Goal: Contribute content

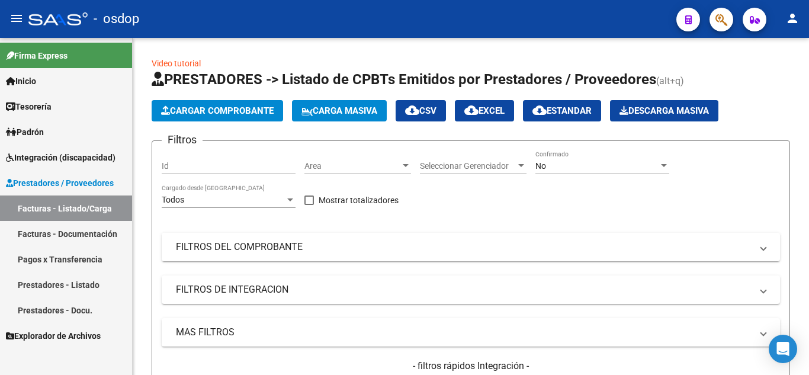
click at [88, 232] on link "Facturas - Documentación" at bounding box center [66, 233] width 132 height 25
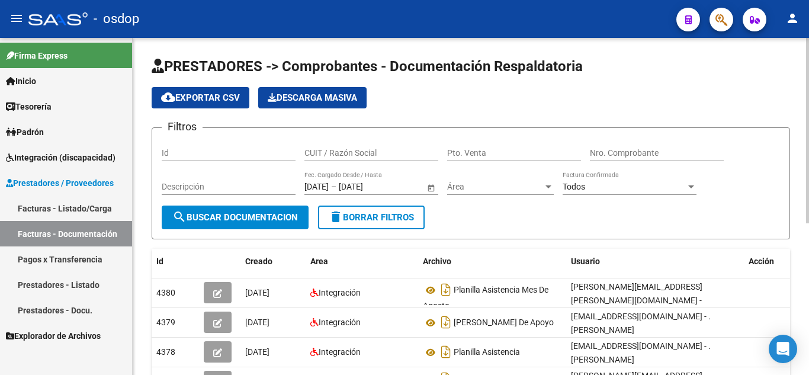
click at [329, 153] on input "CUIT / Razón Social" at bounding box center [372, 153] width 134 height 10
click at [352, 150] on input "CUIT / Razón Social" at bounding box center [372, 153] width 134 height 10
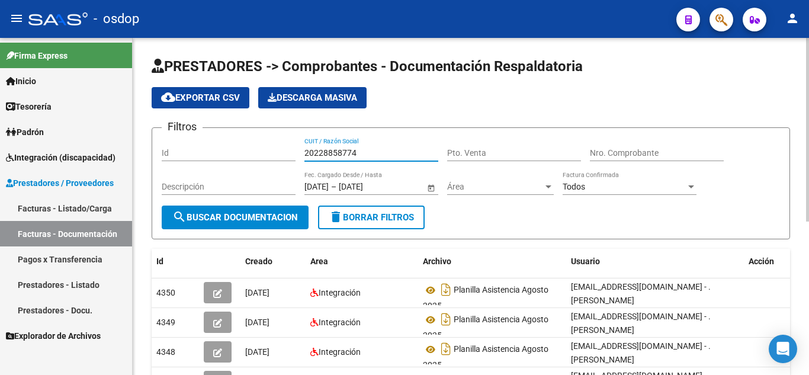
type input "20228858774"
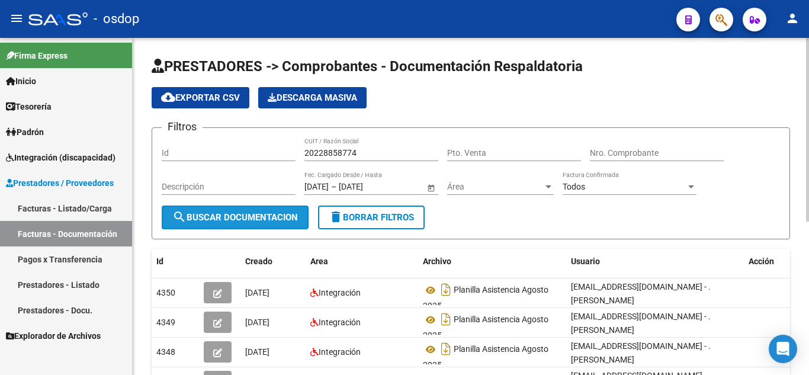
click at [212, 216] on span "search Buscar Documentacion" at bounding box center [235, 217] width 126 height 11
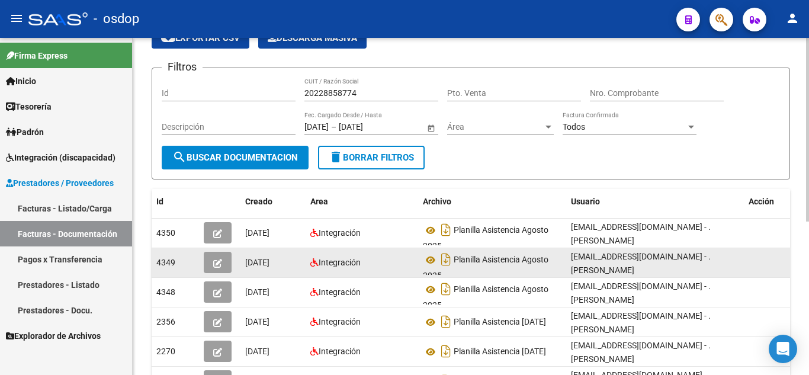
scroll to position [59, 0]
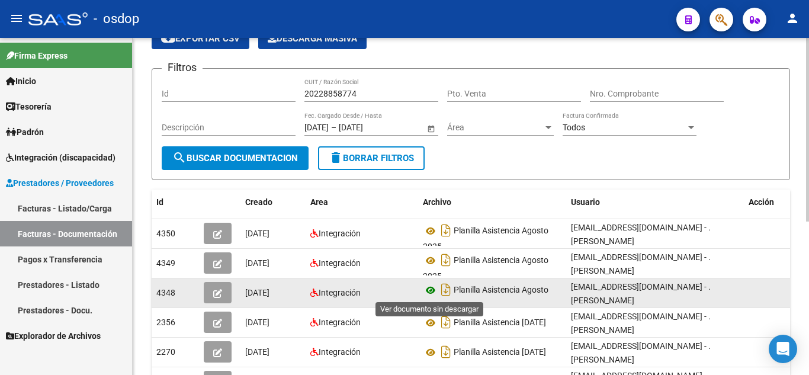
click at [430, 294] on icon at bounding box center [430, 290] width 15 height 14
click at [225, 294] on button "button" at bounding box center [218, 292] width 28 height 21
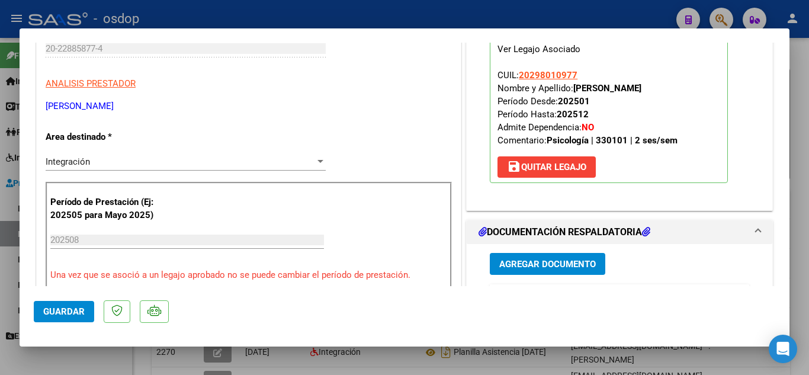
scroll to position [178, 0]
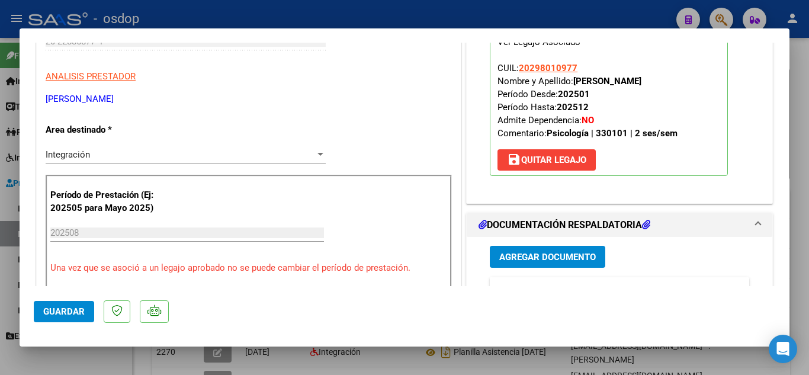
click at [552, 367] on div at bounding box center [404, 187] width 809 height 375
type input "$ 0,00"
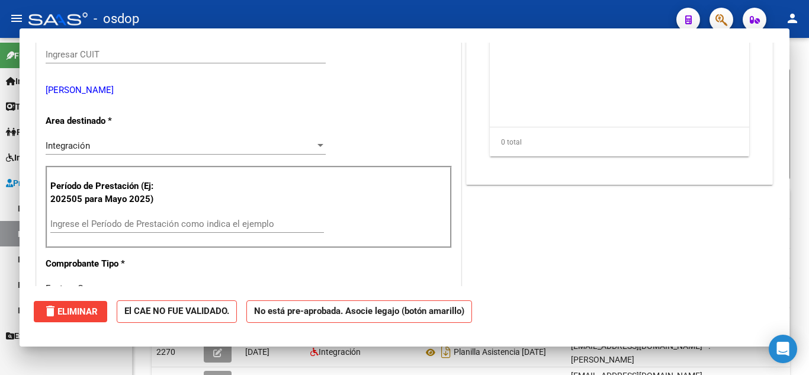
scroll to position [0, 0]
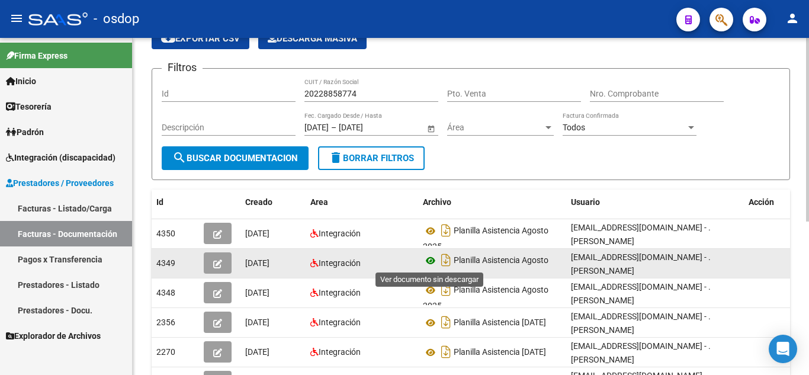
click at [433, 261] on icon at bounding box center [430, 261] width 15 height 14
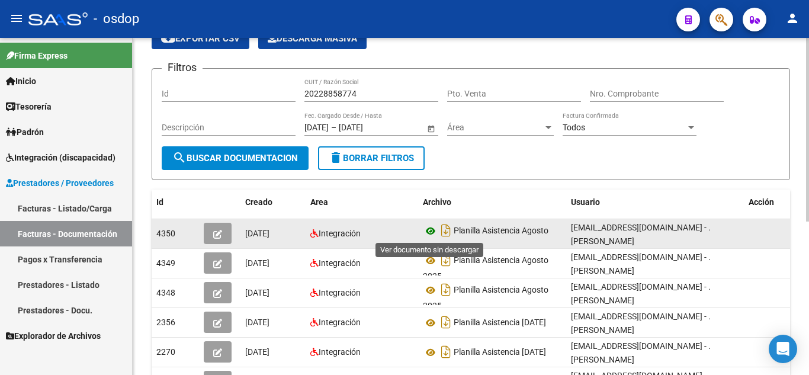
click at [431, 236] on icon at bounding box center [430, 231] width 15 height 14
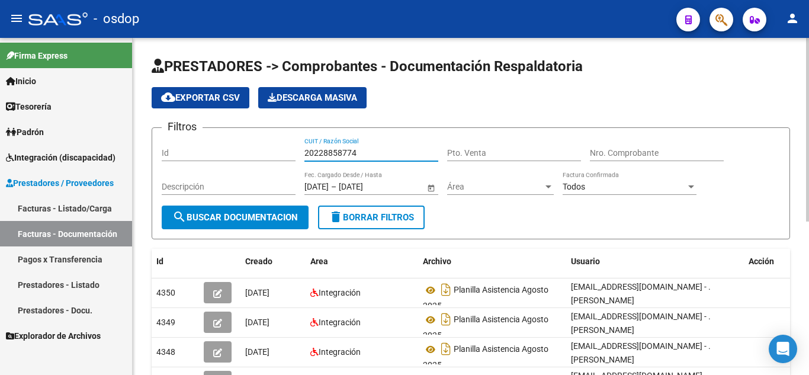
click at [316, 149] on input "20228858774" at bounding box center [372, 153] width 134 height 10
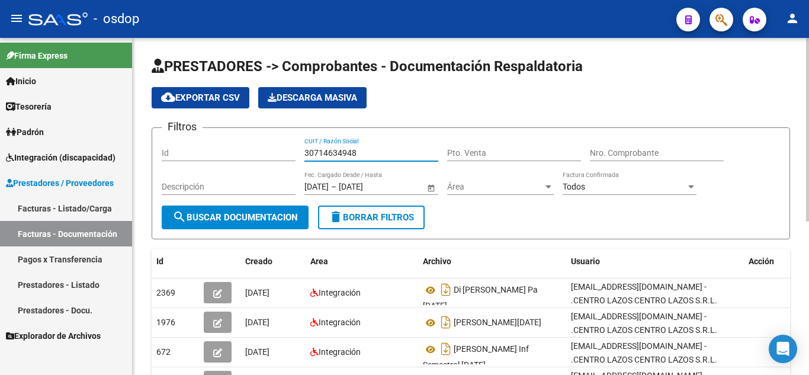
click at [348, 153] on input "30714634948" at bounding box center [372, 153] width 134 height 10
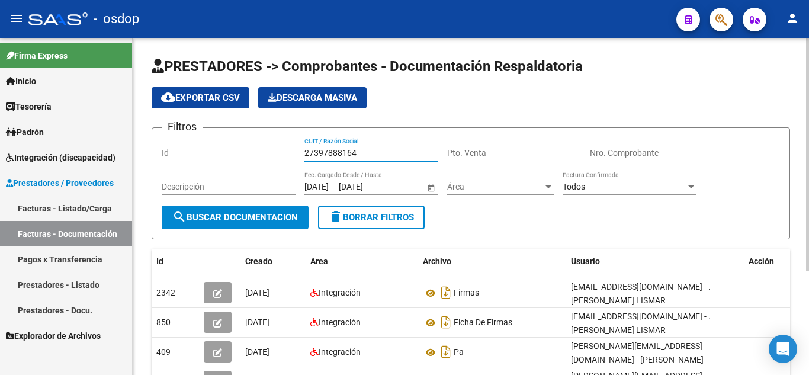
click at [342, 148] on input "27397888164" at bounding box center [372, 153] width 134 height 10
click at [342, 149] on input "27397888164" at bounding box center [372, 153] width 134 height 10
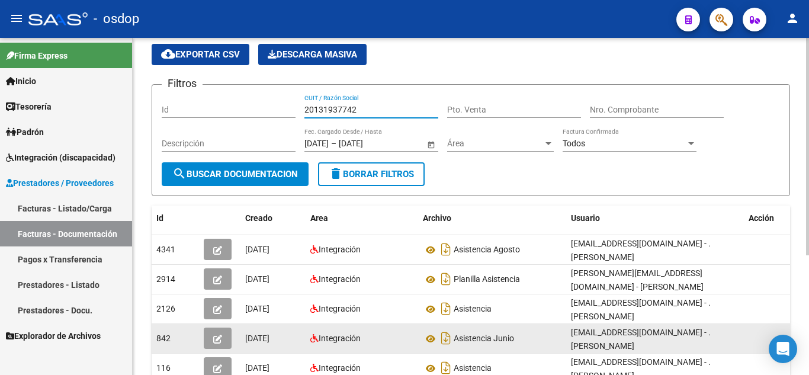
scroll to position [59, 0]
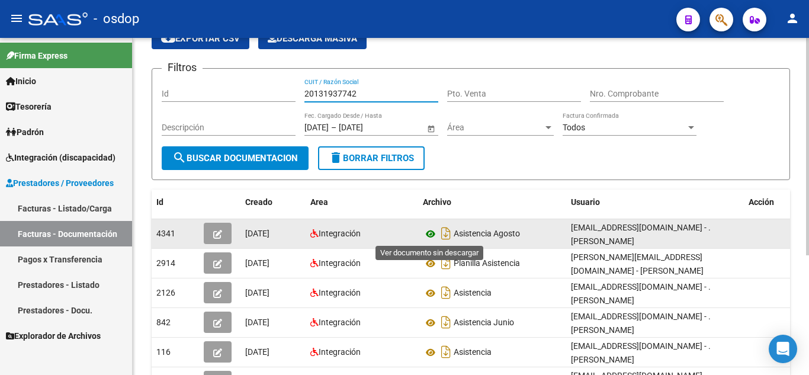
click at [430, 238] on icon at bounding box center [430, 234] width 15 height 14
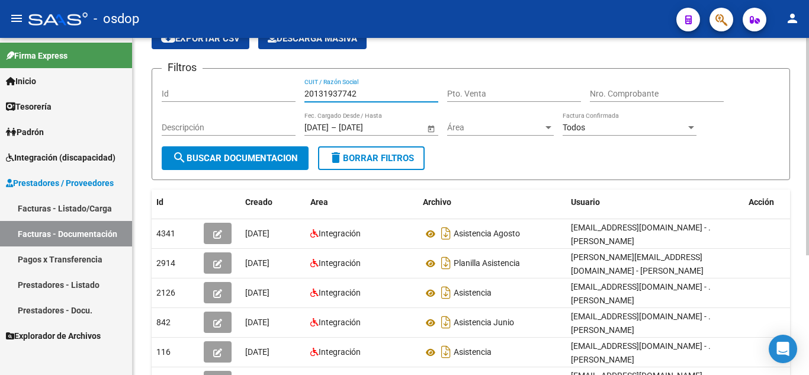
click at [338, 91] on input "20131937742" at bounding box center [372, 94] width 134 height 10
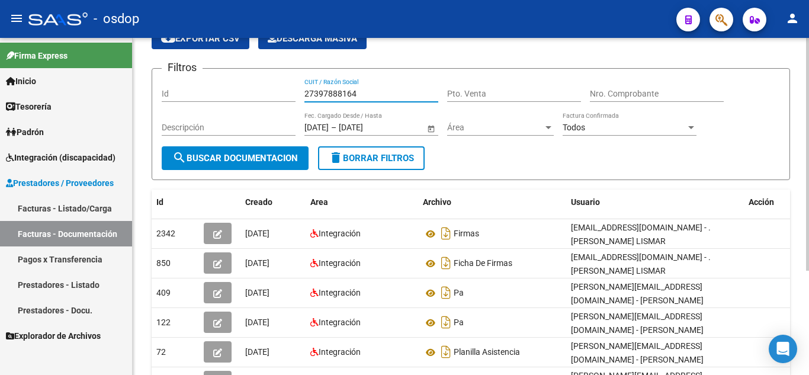
click at [334, 95] on input "27397888164" at bounding box center [372, 94] width 134 height 10
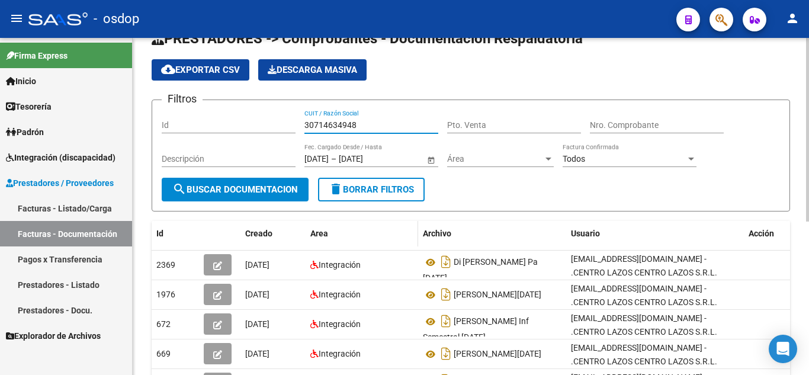
scroll to position [0, 0]
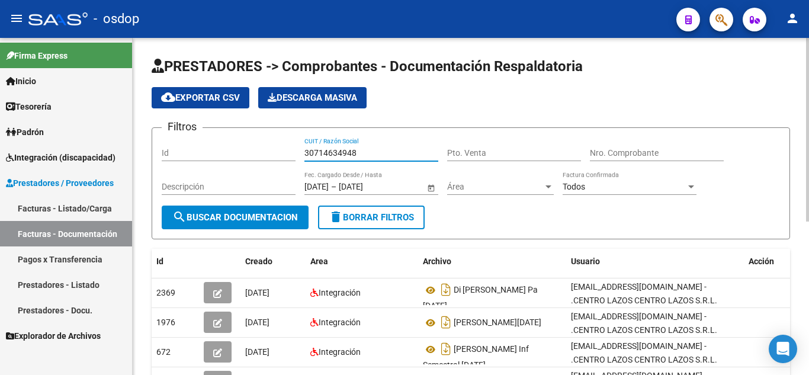
click at [337, 153] on input "30714634948" at bounding box center [372, 153] width 134 height 10
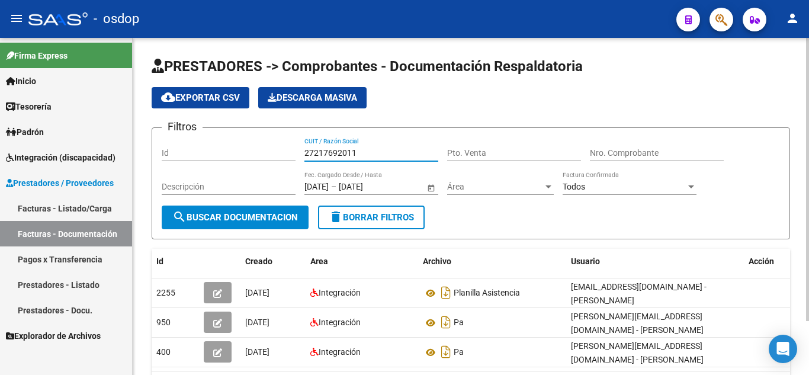
click at [326, 152] on input "27217692011" at bounding box center [372, 153] width 134 height 10
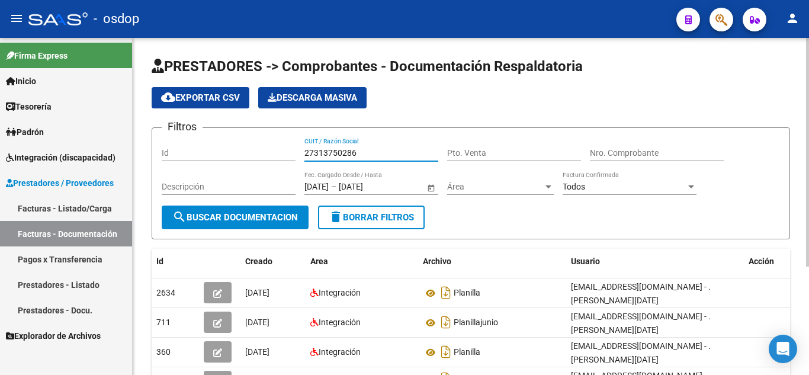
click at [329, 148] on input "27313750286" at bounding box center [372, 153] width 134 height 10
click at [347, 153] on input "27256417931" at bounding box center [372, 153] width 134 height 10
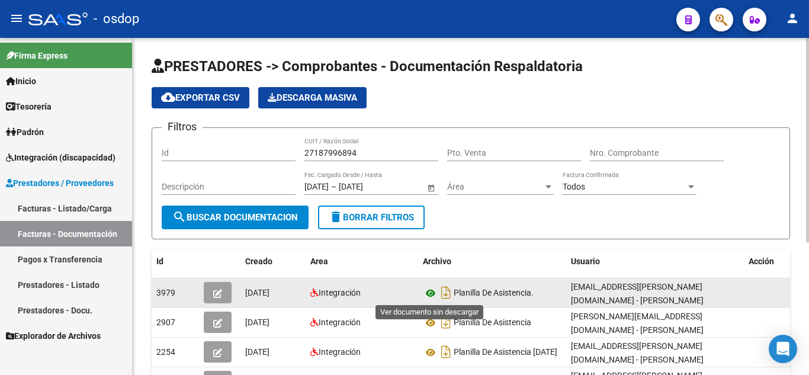
click at [429, 297] on icon at bounding box center [430, 293] width 15 height 14
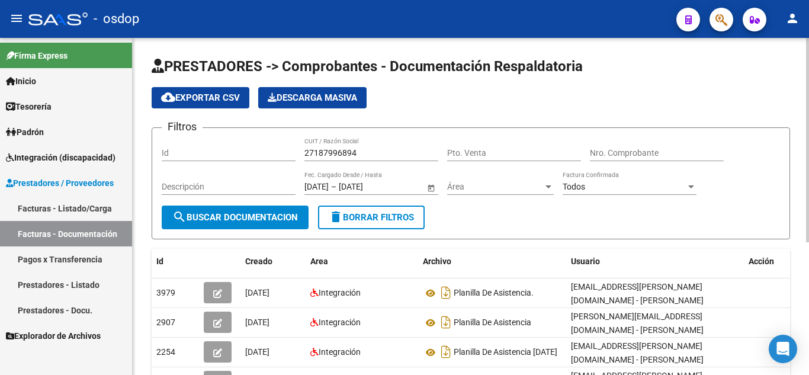
click at [324, 152] on input "27187996894" at bounding box center [372, 153] width 134 height 10
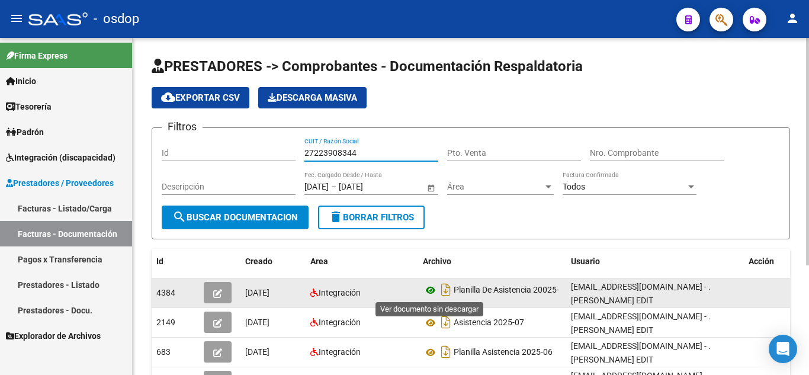
click at [428, 291] on icon at bounding box center [430, 290] width 15 height 14
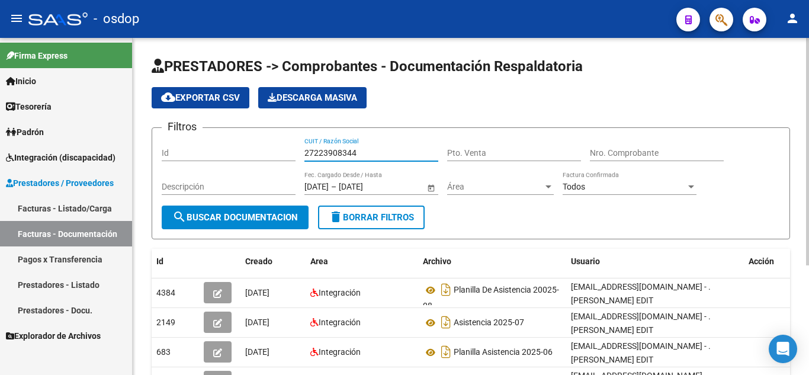
click at [352, 149] on input "27223908344" at bounding box center [372, 153] width 134 height 10
click at [352, 150] on input "27223908344" at bounding box center [372, 153] width 134 height 10
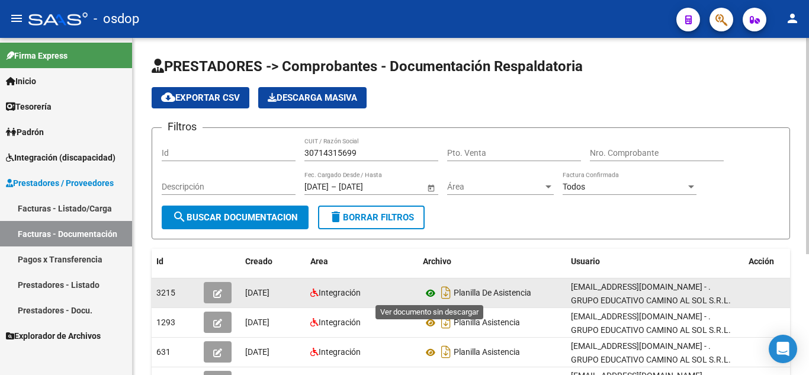
click at [431, 295] on icon at bounding box center [430, 293] width 15 height 14
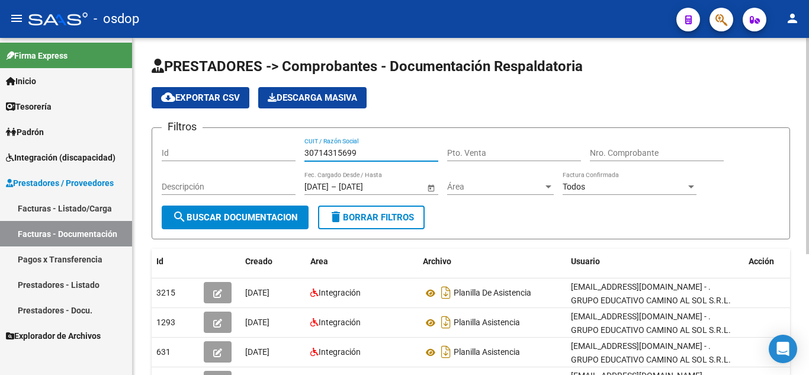
click at [341, 149] on input "30714315699" at bounding box center [372, 153] width 134 height 10
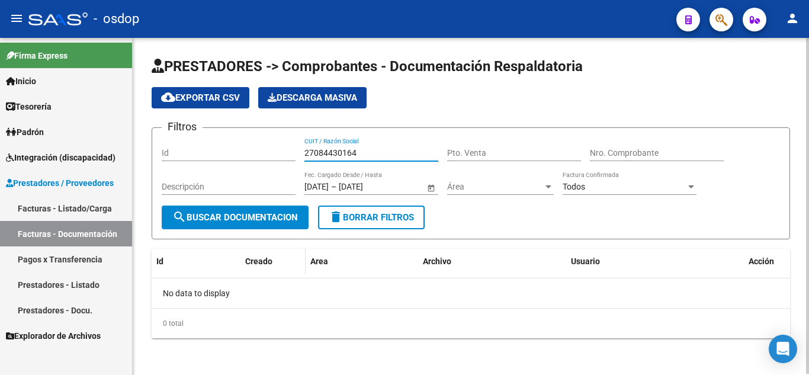
scroll to position [1, 0]
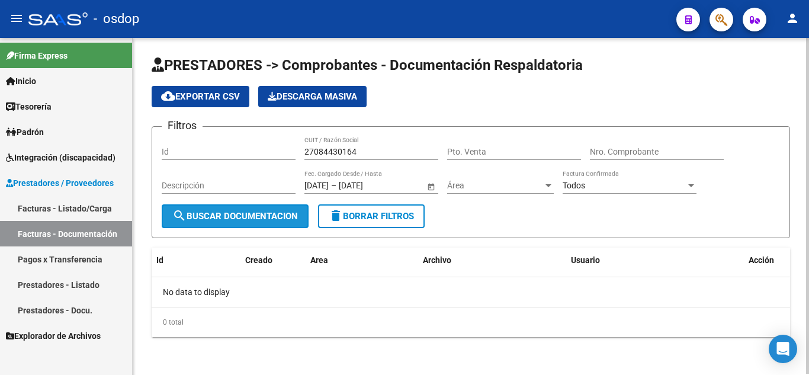
click at [263, 213] on span "search Buscar Documentacion" at bounding box center [235, 216] width 126 height 11
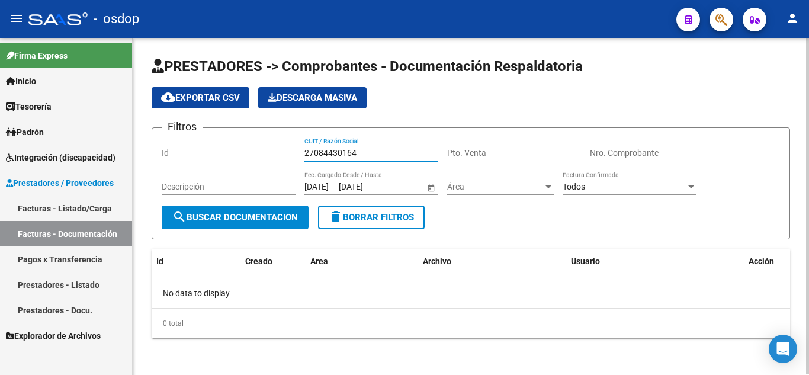
click at [317, 149] on input "27084430164" at bounding box center [372, 153] width 134 height 10
click at [263, 217] on span "search Buscar Documentacion" at bounding box center [235, 217] width 126 height 11
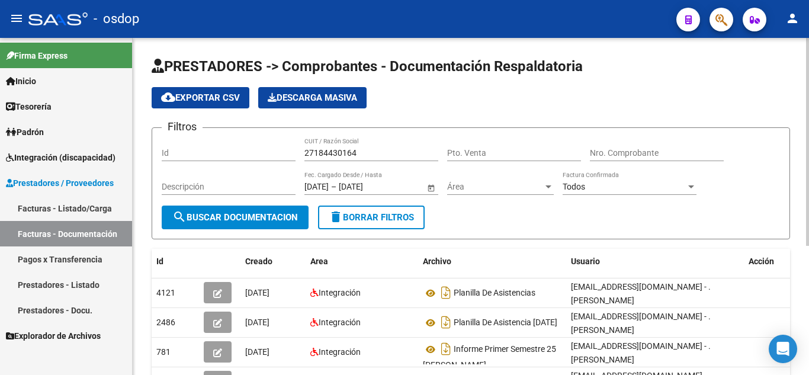
scroll to position [59, 0]
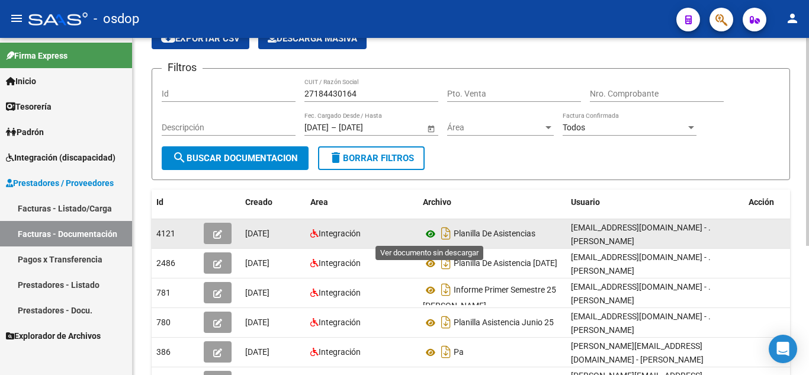
click at [426, 232] on icon at bounding box center [430, 234] width 15 height 14
click at [431, 233] on icon at bounding box center [430, 234] width 15 height 14
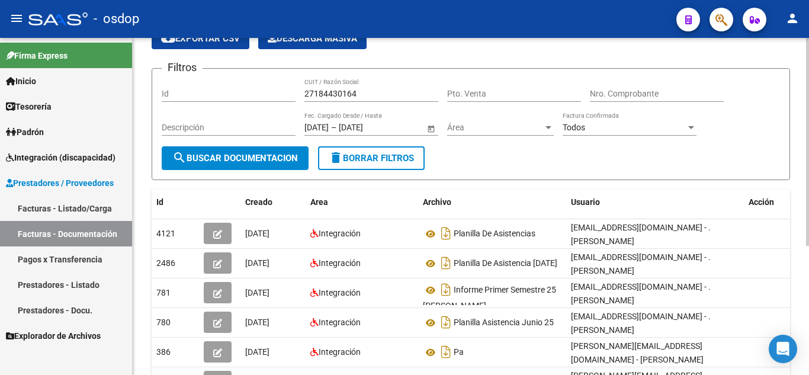
click at [345, 88] on div "27184430164 CUIT / Razón Social" at bounding box center [372, 90] width 134 height 24
click at [347, 93] on input "27184430164" at bounding box center [372, 94] width 134 height 10
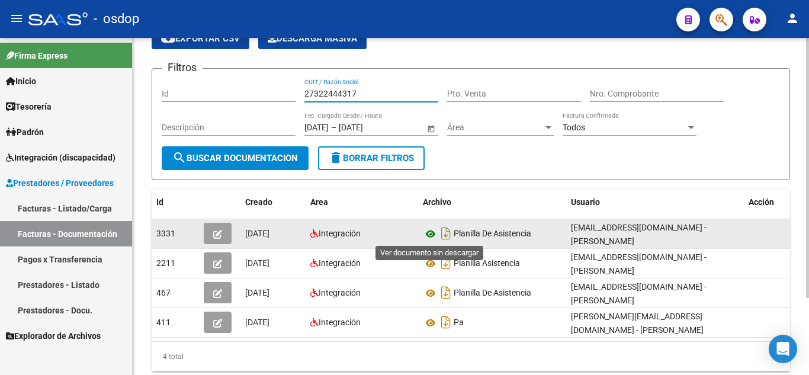
click at [433, 234] on icon at bounding box center [430, 234] width 15 height 14
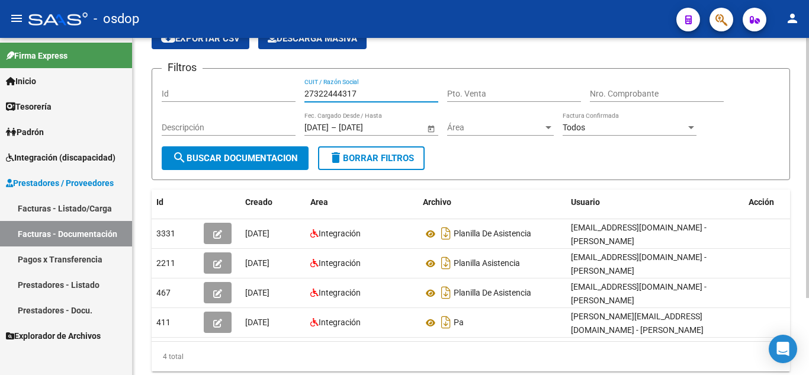
click at [342, 91] on input "27322444317" at bounding box center [372, 94] width 134 height 10
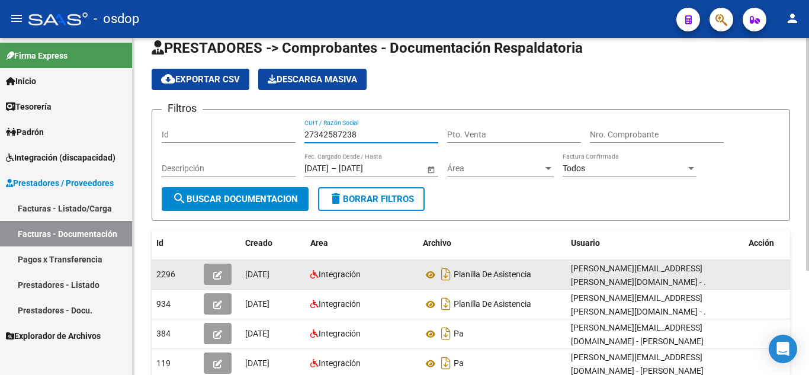
scroll to position [0, 0]
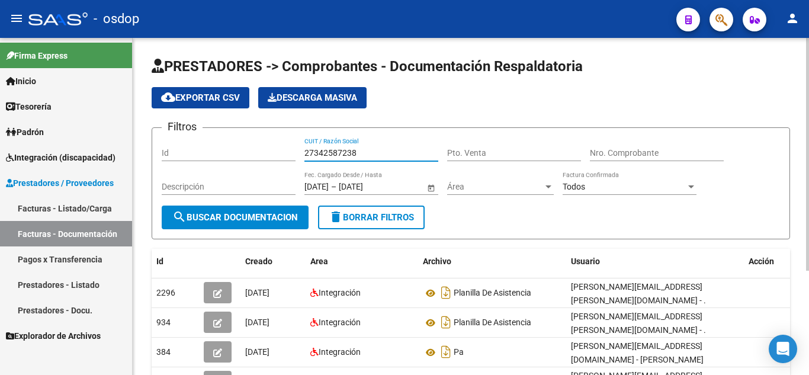
click at [347, 152] on input "27342587238" at bounding box center [372, 153] width 134 height 10
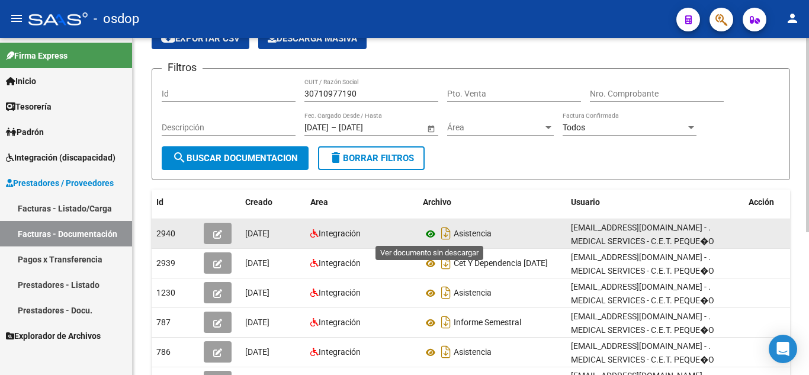
click at [433, 232] on icon at bounding box center [430, 234] width 15 height 14
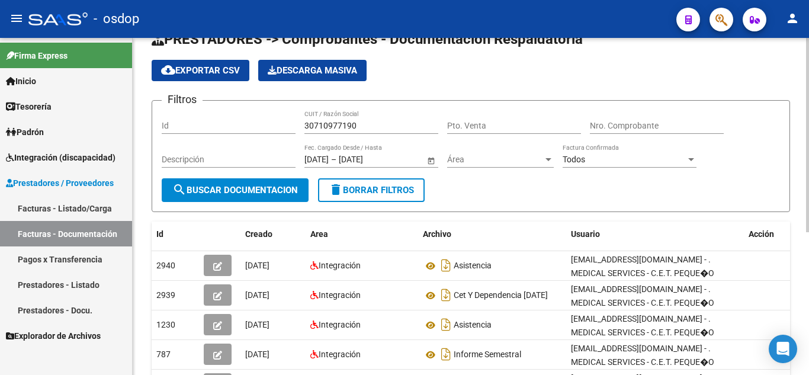
scroll to position [0, 0]
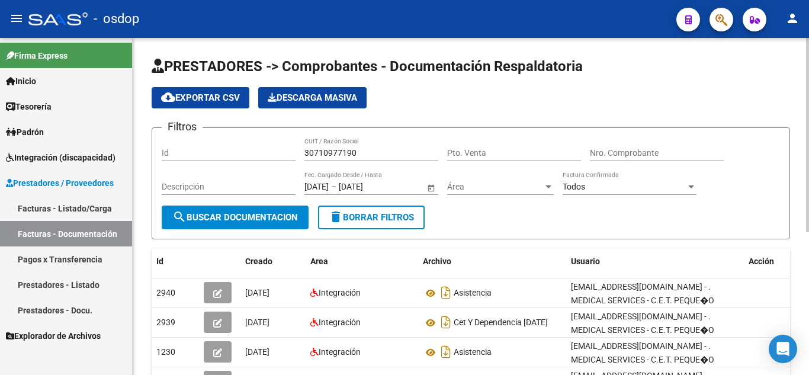
click at [322, 152] on input "30710977190" at bounding box center [372, 153] width 134 height 10
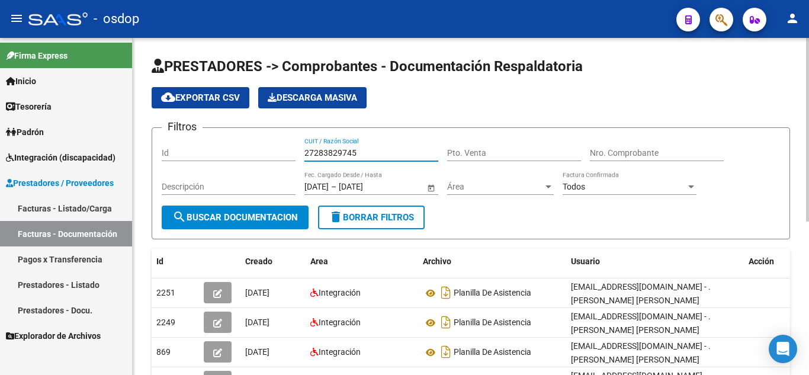
click at [332, 152] on input "27283829745" at bounding box center [372, 153] width 134 height 10
click at [286, 219] on span "search Buscar Documentacion" at bounding box center [235, 217] width 126 height 11
click at [340, 155] on input "23188698964" at bounding box center [372, 153] width 134 height 10
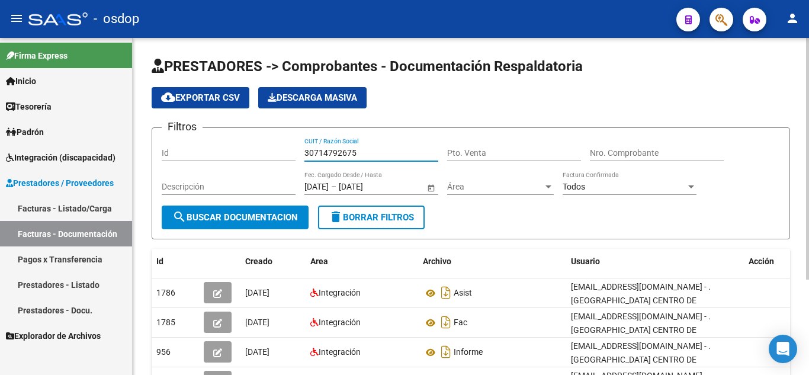
click at [348, 155] on input "30714792675" at bounding box center [372, 153] width 134 height 10
click at [318, 152] on input "27373535619" at bounding box center [372, 153] width 134 height 10
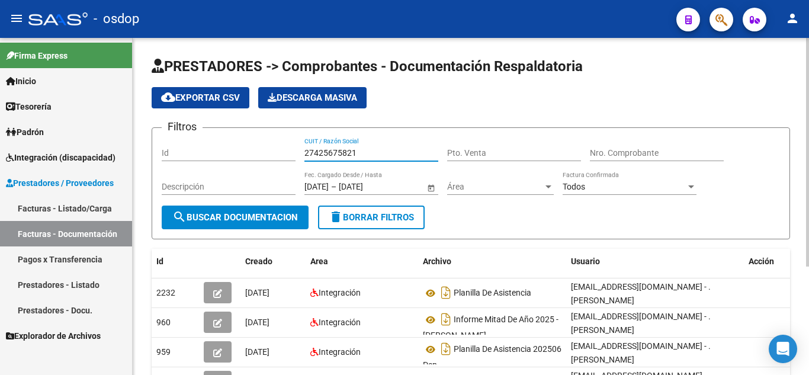
click at [337, 152] on input "27425675821" at bounding box center [372, 153] width 134 height 10
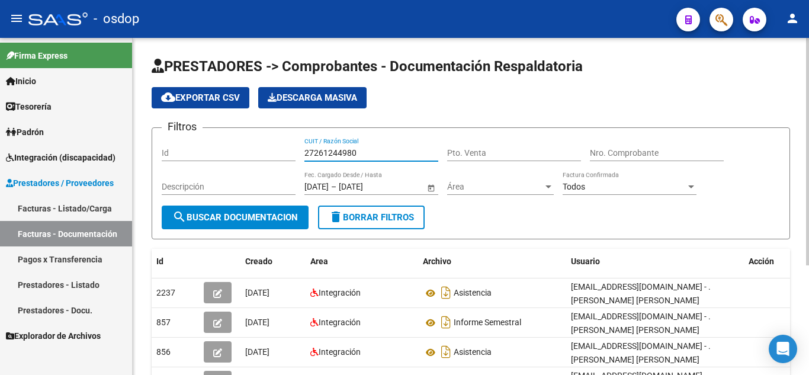
click at [350, 150] on input "27261244980" at bounding box center [372, 153] width 134 height 10
click at [350, 151] on input "27261244980" at bounding box center [372, 153] width 134 height 10
click at [344, 154] on input "20271600314" at bounding box center [372, 153] width 134 height 10
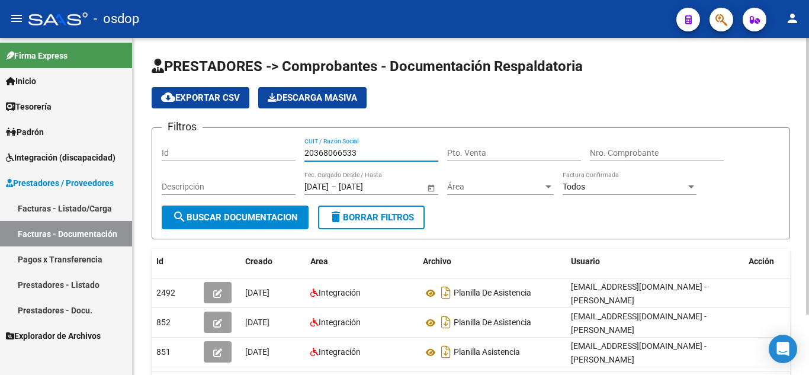
click at [284, 218] on span "search Buscar Documentacion" at bounding box center [235, 217] width 126 height 11
click at [340, 147] on div "20368066533 CUIT / Razón Social" at bounding box center [372, 149] width 134 height 24
click at [339, 147] on div "20368066533 CUIT / Razón Social" at bounding box center [372, 149] width 134 height 24
click at [339, 152] on input "20368066533" at bounding box center [372, 153] width 134 height 10
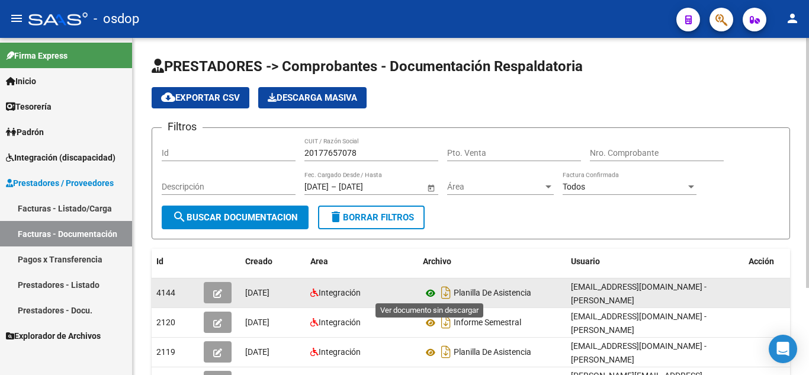
click at [428, 294] on icon at bounding box center [430, 293] width 15 height 14
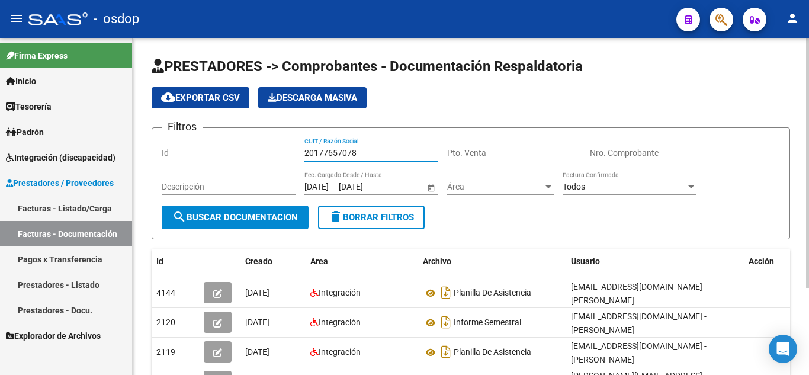
click at [316, 149] on input "20177657078" at bounding box center [372, 153] width 134 height 10
type input "27331064004"
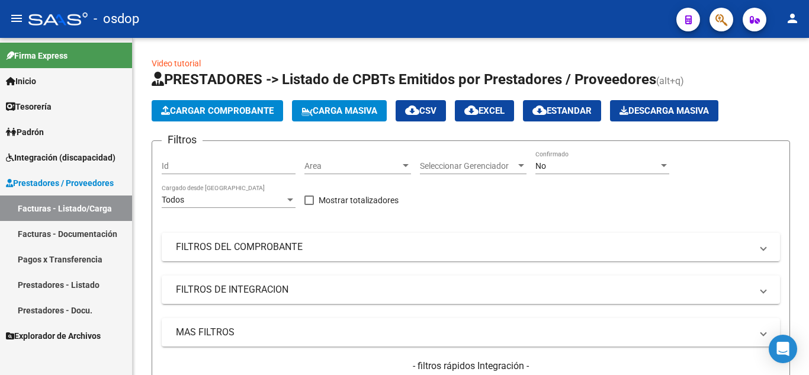
click at [95, 220] on link "Facturas - Listado/Carga" at bounding box center [66, 208] width 132 height 25
click at [97, 232] on link "Facturas - Documentación" at bounding box center [66, 233] width 132 height 25
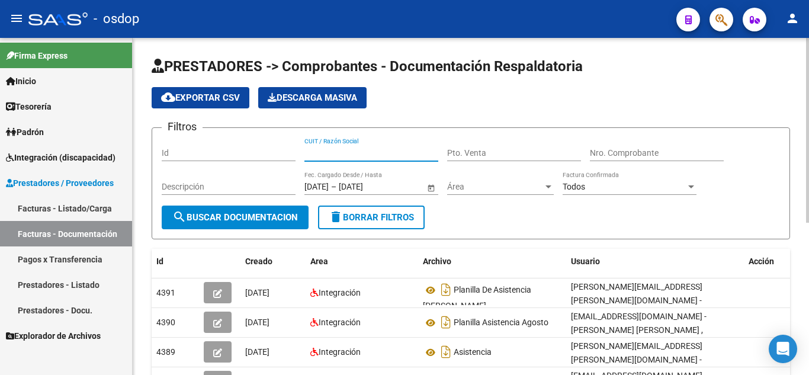
click at [335, 158] on input "CUIT / Razón Social" at bounding box center [372, 153] width 134 height 10
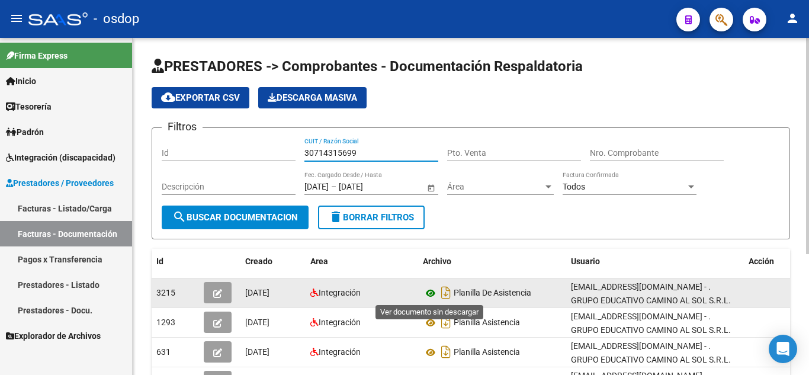
type input "30714315699"
click at [429, 292] on icon at bounding box center [430, 293] width 15 height 14
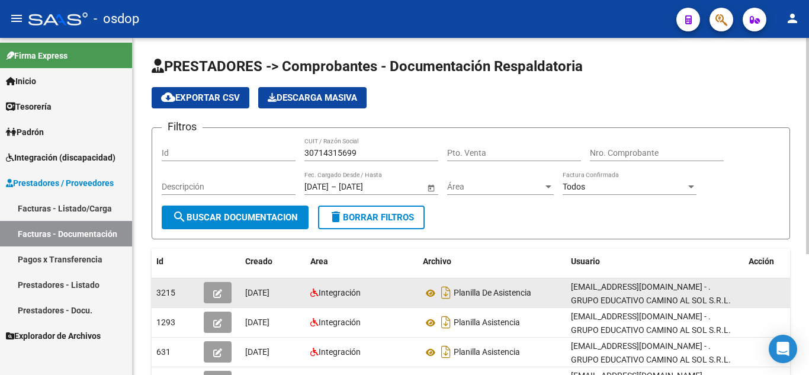
click at [223, 290] on button "button" at bounding box center [218, 292] width 28 height 21
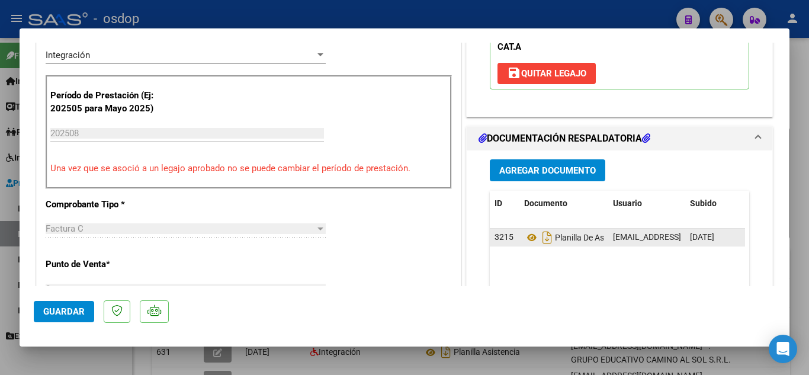
scroll to position [296, 0]
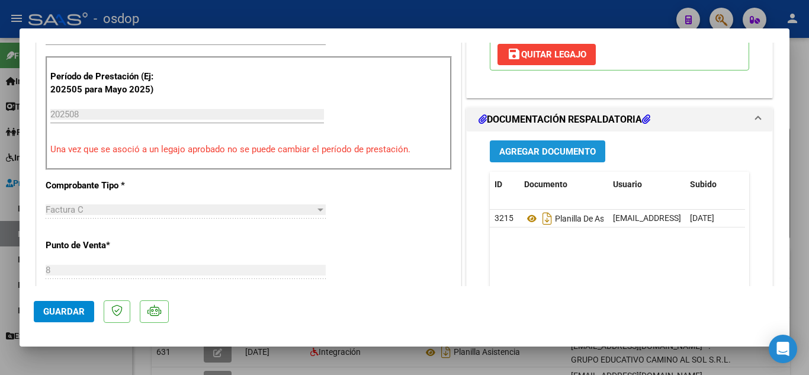
click at [524, 162] on button "Agregar Documento" at bounding box center [548, 151] width 116 height 22
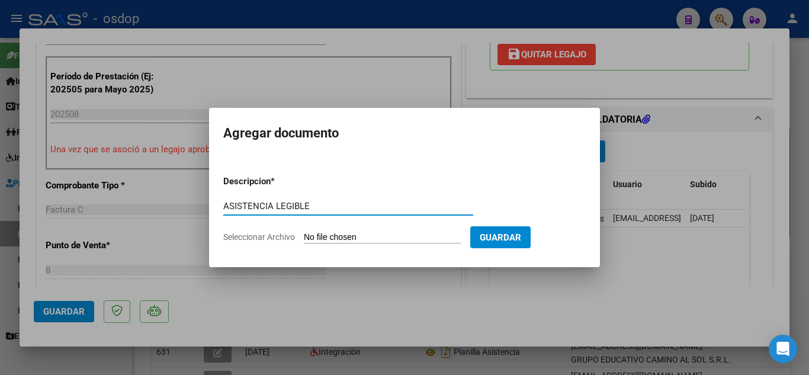
type input "ASISTENCIA LEGIBLE"
click at [384, 231] on form "Descripcion * ASISTENCIA LEGIBLE Escriba aquí una descripcion Seleccionar Archi…" at bounding box center [404, 209] width 363 height 86
click at [386, 234] on input "Seleccionar Archivo" at bounding box center [382, 237] width 157 height 11
type input "C:\fakepath\CamScanner 09-09-2025 15.35.pdf"
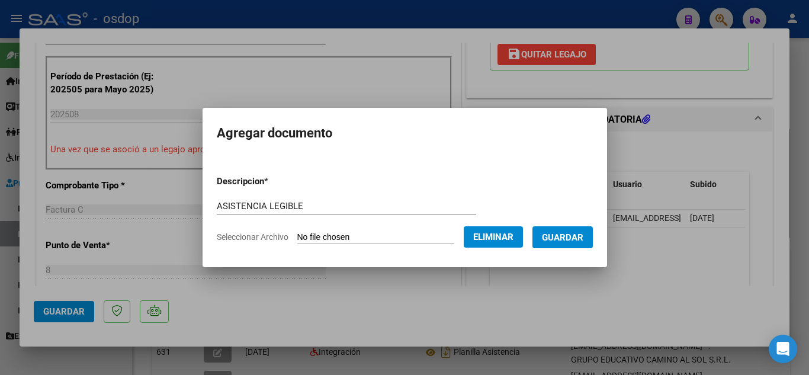
click at [583, 238] on span "Guardar" at bounding box center [562, 237] width 41 height 11
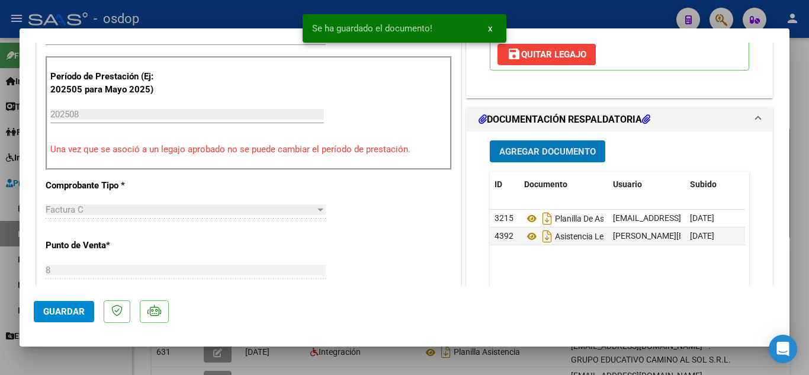
click at [65, 310] on span "Guardar" at bounding box center [63, 311] width 41 height 11
click at [492, 357] on div at bounding box center [404, 187] width 809 height 375
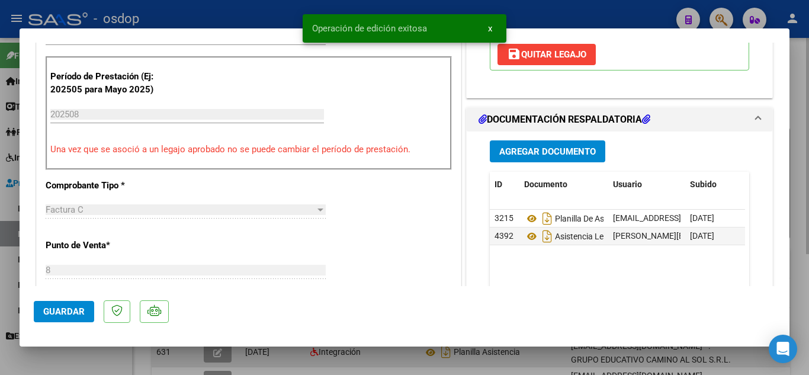
type input "$ 0,00"
